Goal: Task Accomplishment & Management: Use online tool/utility

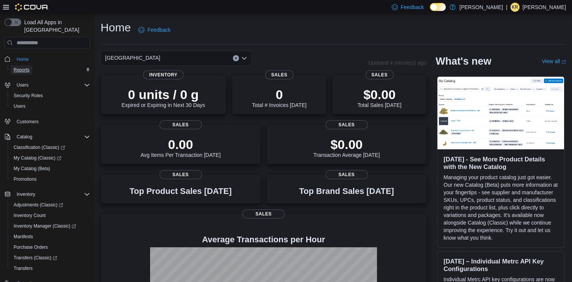
click at [18, 67] on span "Reports" at bounding box center [22, 70] width 16 height 6
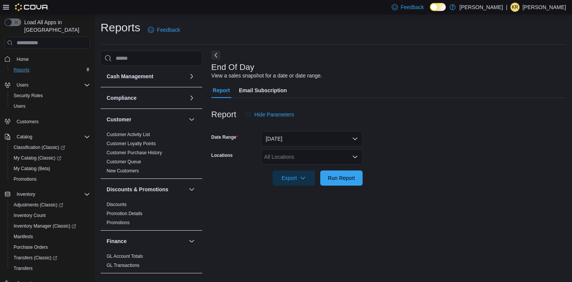
scroll to position [2, 0]
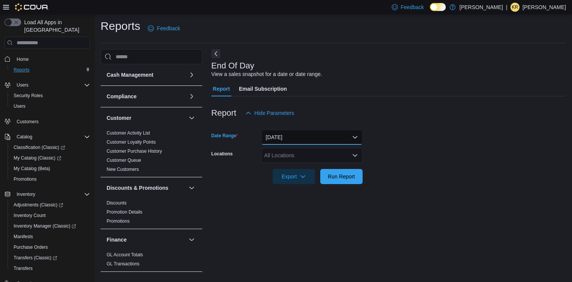
click at [299, 141] on button "[DATE]" at bounding box center [311, 137] width 101 height 15
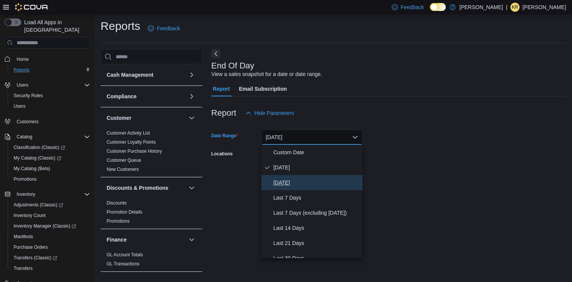
drag, startPoint x: 292, startPoint y: 181, endPoint x: 422, endPoint y: 181, distance: 129.6
click at [296, 179] on span "[DATE]" at bounding box center [316, 182] width 86 height 9
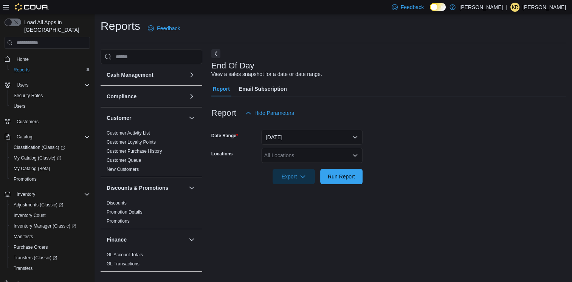
drag, startPoint x: 440, startPoint y: 172, endPoint x: 424, endPoint y: 159, distance: 20.6
click at [430, 162] on form "Date Range [DATE] Locations All Locations Export Run Report" at bounding box center [388, 152] width 354 height 63
click at [282, 159] on div "All Locations" at bounding box center [311, 155] width 101 height 15
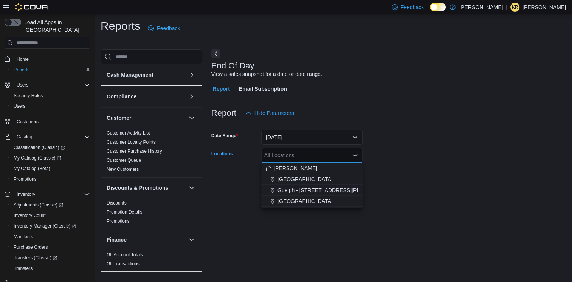
drag, startPoint x: 294, startPoint y: 179, endPoint x: 477, endPoint y: 170, distance: 183.5
click at [298, 179] on span "[GEOGRAPHIC_DATA]" at bounding box center [304, 179] width 55 height 8
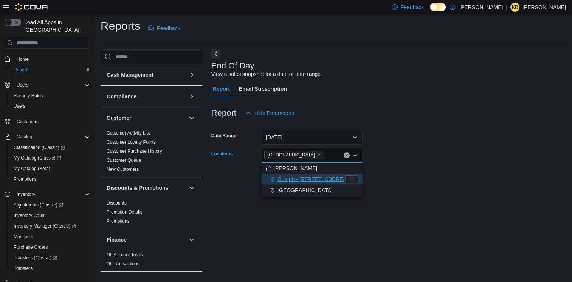
drag, startPoint x: 477, startPoint y: 170, endPoint x: 369, endPoint y: 168, distance: 108.1
click at [469, 171] on form "Date Range [DATE] Locations [GEOGRAPHIC_DATA] Combo box. Selected. [GEOGRAPHIC_…" at bounding box center [388, 152] width 354 height 63
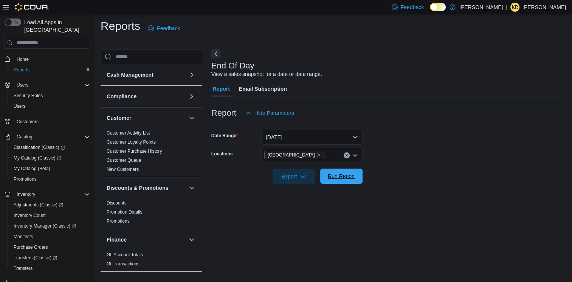
click at [352, 176] on span "Run Report" at bounding box center [341, 176] width 27 height 8
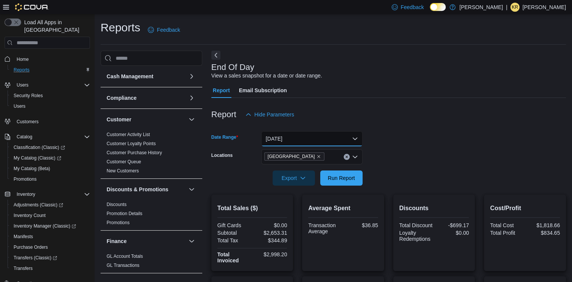
click at [351, 137] on button "[DATE]" at bounding box center [311, 138] width 101 height 15
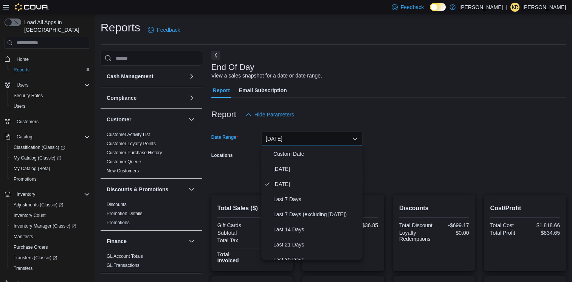
drag, startPoint x: 492, startPoint y: 128, endPoint x: 451, endPoint y: 141, distance: 42.3
click at [491, 129] on div at bounding box center [388, 126] width 354 height 9
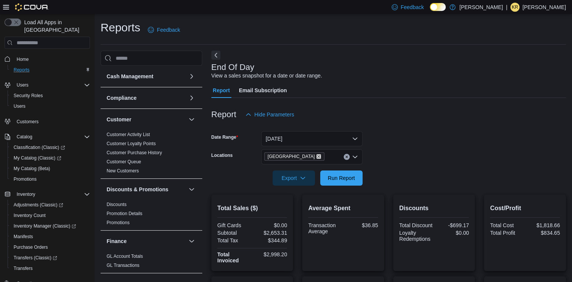
click at [316, 156] on icon "Remove Cambridge from selection in this group" at bounding box center [318, 156] width 5 height 5
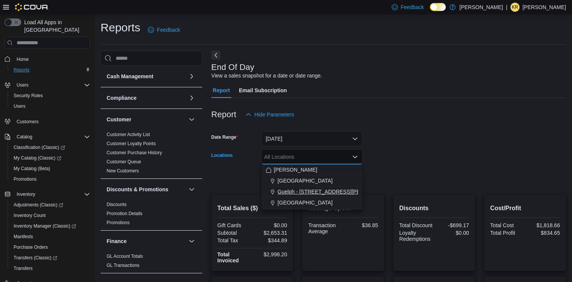
click at [296, 189] on span "Guelph - [STREET_ADDRESS][PERSON_NAME]" at bounding box center [336, 192] width 118 height 8
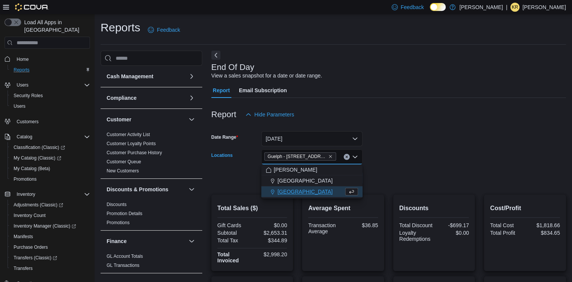
drag, startPoint x: 422, startPoint y: 160, endPoint x: 407, endPoint y: 166, distance: 16.1
click at [422, 161] on form "Date Range [DATE] Locations [GEOGRAPHIC_DATA] - [STREET_ADDRESS][PERSON_NAME] S…" at bounding box center [388, 153] width 354 height 63
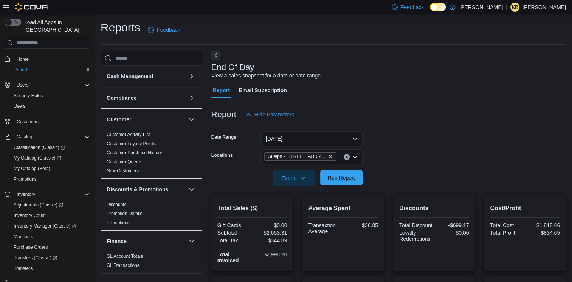
click at [348, 177] on span "Run Report" at bounding box center [341, 178] width 27 height 8
drag, startPoint x: 28, startPoint y: 52, endPoint x: 261, endPoint y: 60, distance: 234.1
click at [28, 56] on span "Home" at bounding box center [23, 59] width 12 height 6
